Goal: Find specific page/section: Find specific page/section

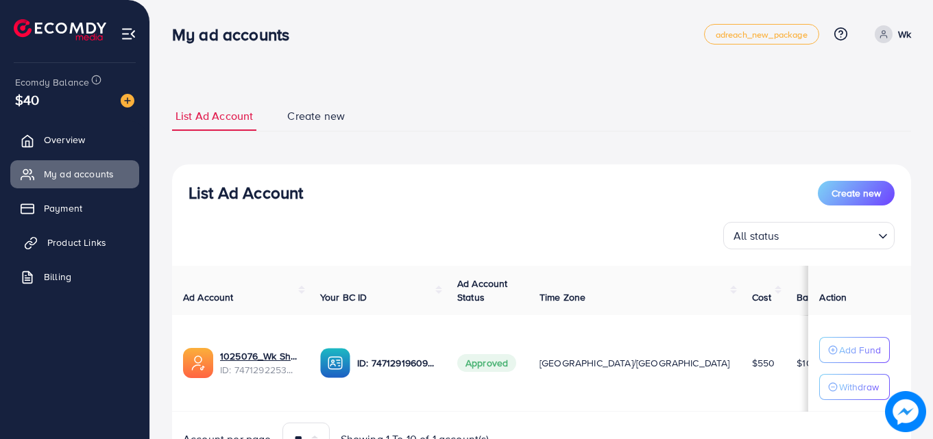
click at [92, 248] on span "Product Links" at bounding box center [76, 243] width 59 height 14
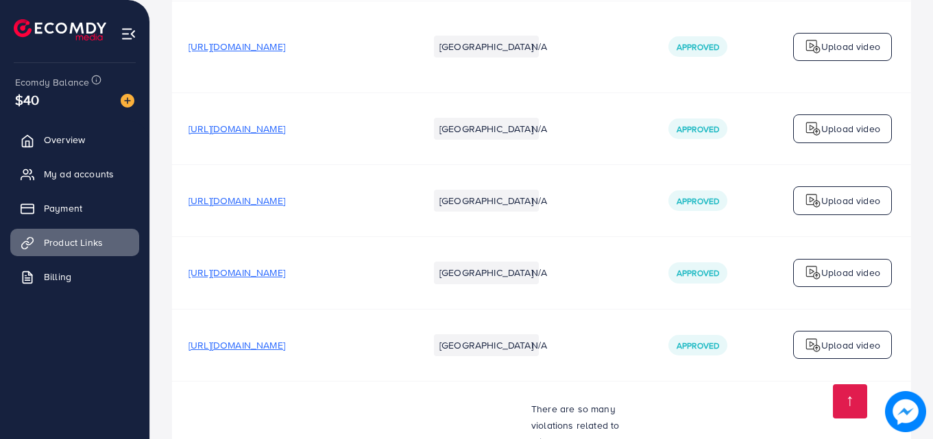
scroll to position [1597, 0]
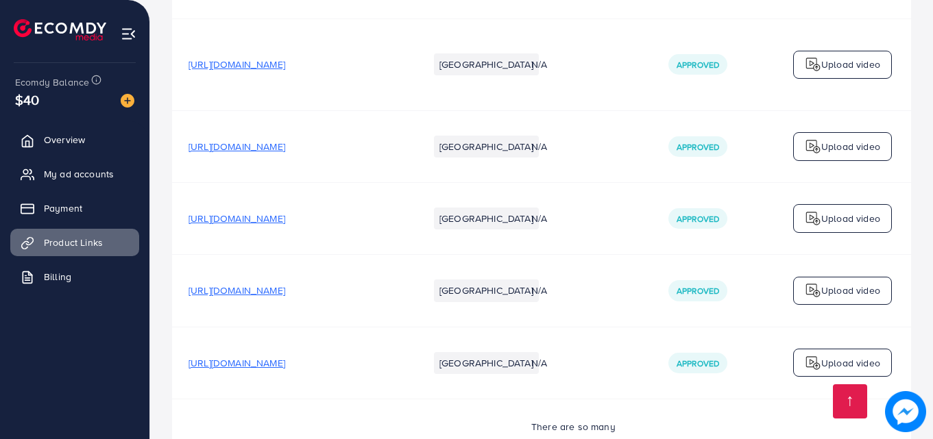
click at [285, 225] on span "[URL][DOMAIN_NAME]" at bounding box center [236, 219] width 97 height 14
click at [285, 223] on span "[URL][DOMAIN_NAME]" at bounding box center [236, 219] width 97 height 14
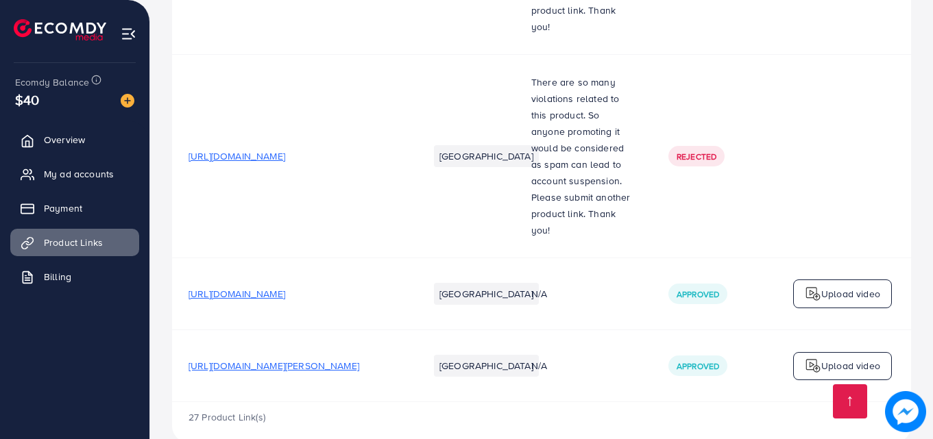
click at [322, 359] on span "[URL][DOMAIN_NAME][PERSON_NAME]" at bounding box center [273, 366] width 171 height 14
click at [321, 359] on span "[URL][DOMAIN_NAME][PERSON_NAME]" at bounding box center [273, 366] width 171 height 14
